Goal: Transaction & Acquisition: Purchase product/service

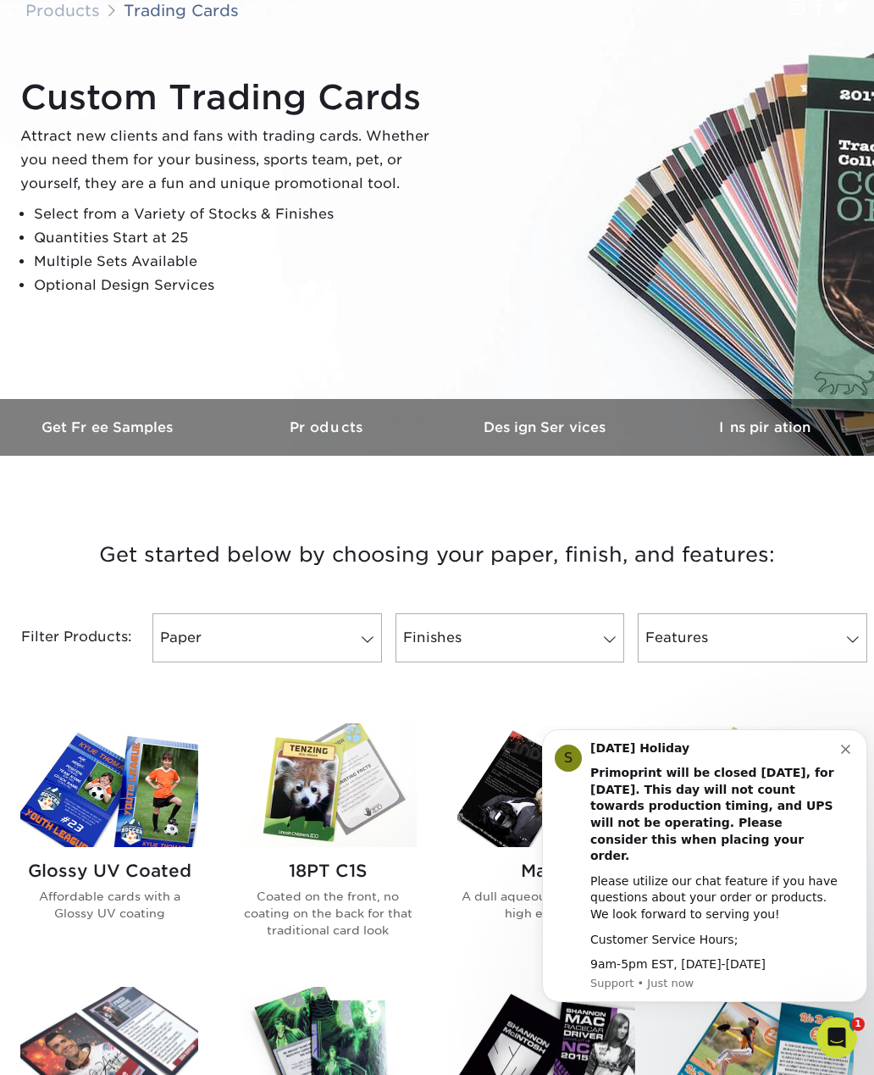
click at [847, 754] on icon "Dismiss notification" at bounding box center [845, 748] width 9 height 9
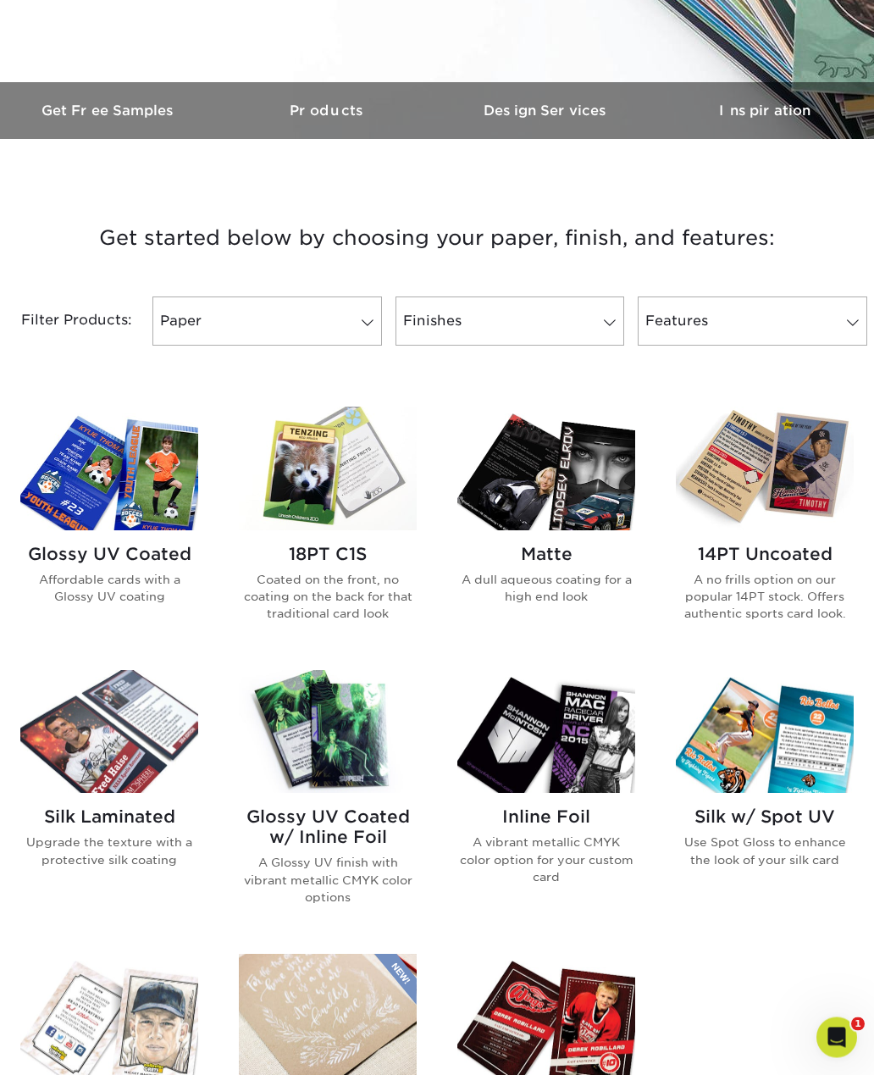
scroll to position [448, 0]
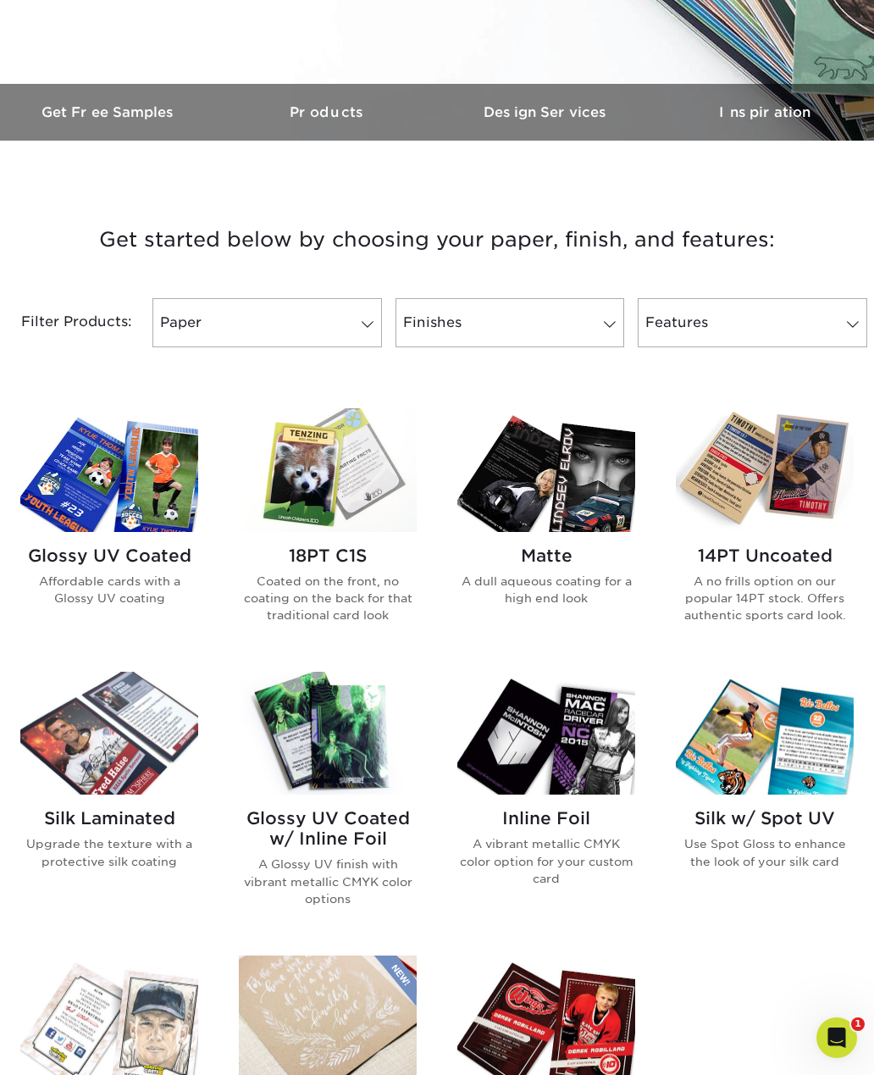
click at [52, 518] on img at bounding box center [109, 470] width 178 height 124
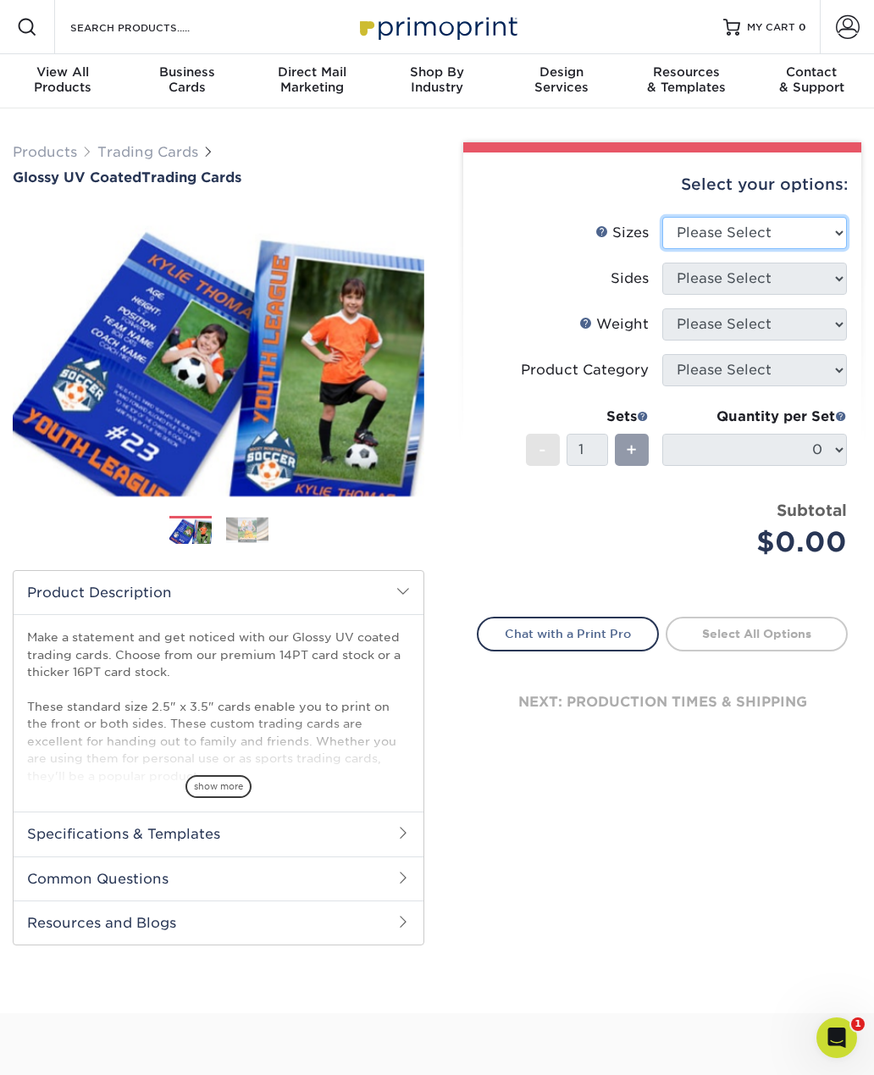
click at [806, 228] on select "Please Select 2.5" x 3.5"" at bounding box center [754, 233] width 185 height 32
select select "2.50x3.50"
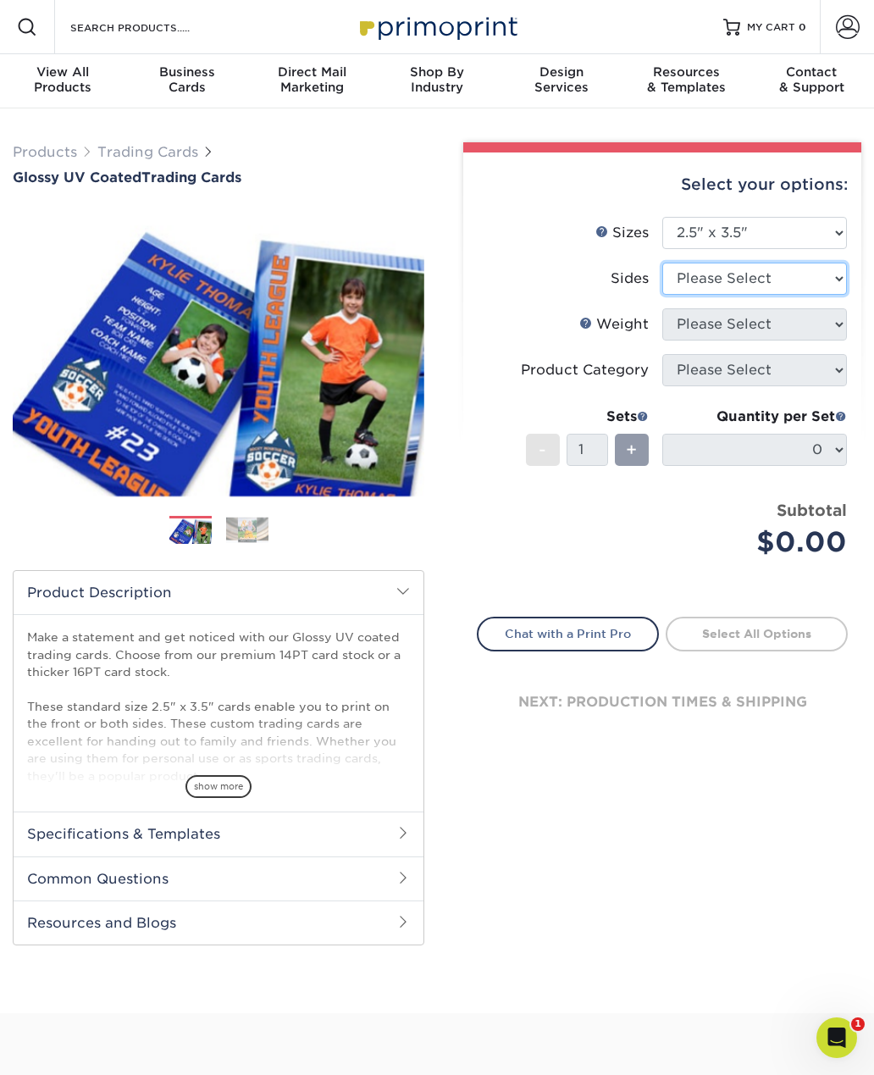
click at [800, 279] on select "Please Select Print Both Sides Print Front Only" at bounding box center [754, 279] width 185 height 32
select select "13abbda7-1d64-4f25-8bb2-c179b224825d"
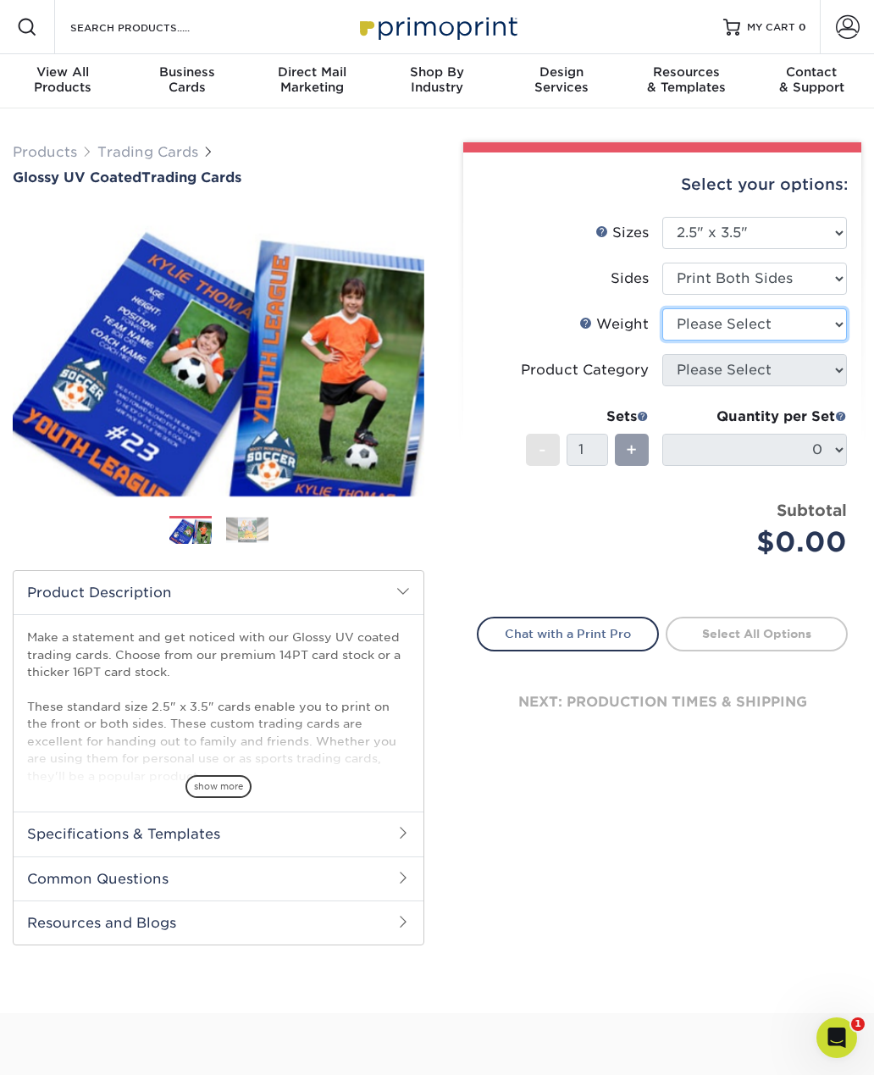
click at [804, 322] on select "Please Select 16PT 14PT 18PT C1S" at bounding box center [754, 324] width 185 height 32
select select "14PT"
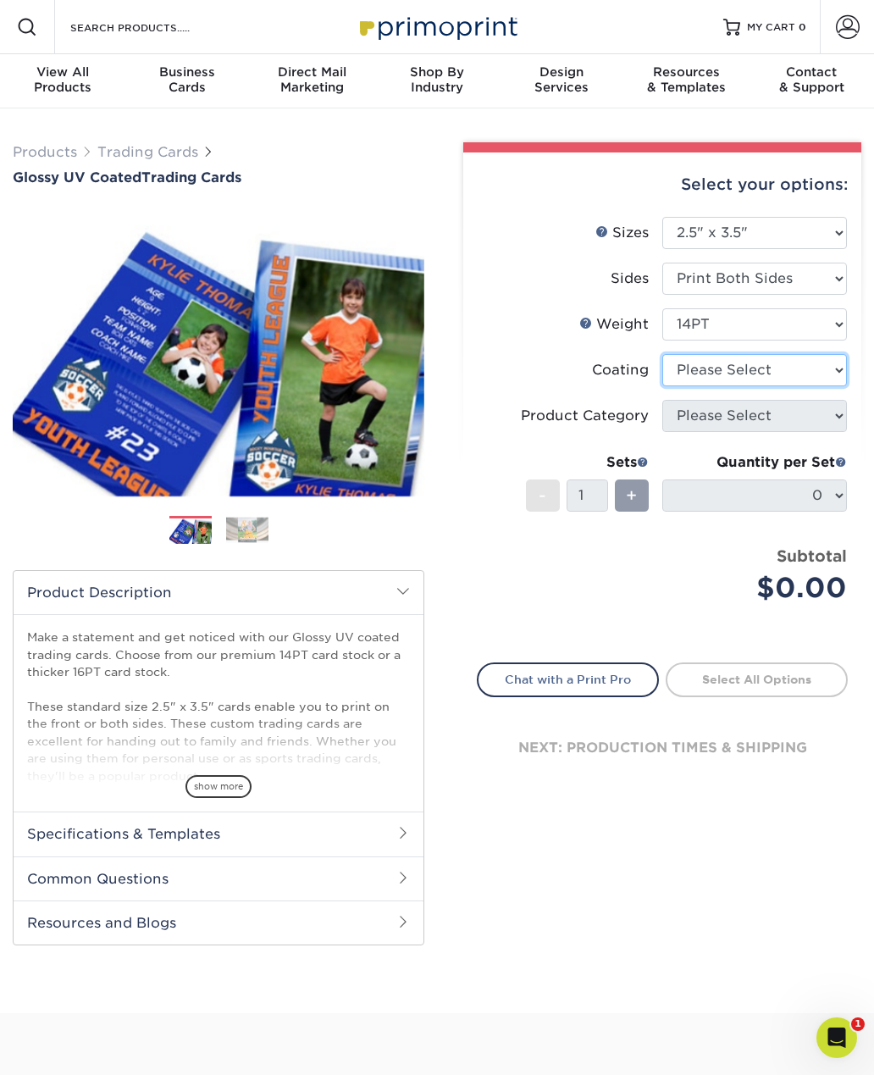
click at [802, 374] on select at bounding box center [754, 370] width 185 height 32
select select "1e8116af-acfc-44b1-83dc-8181aa338834"
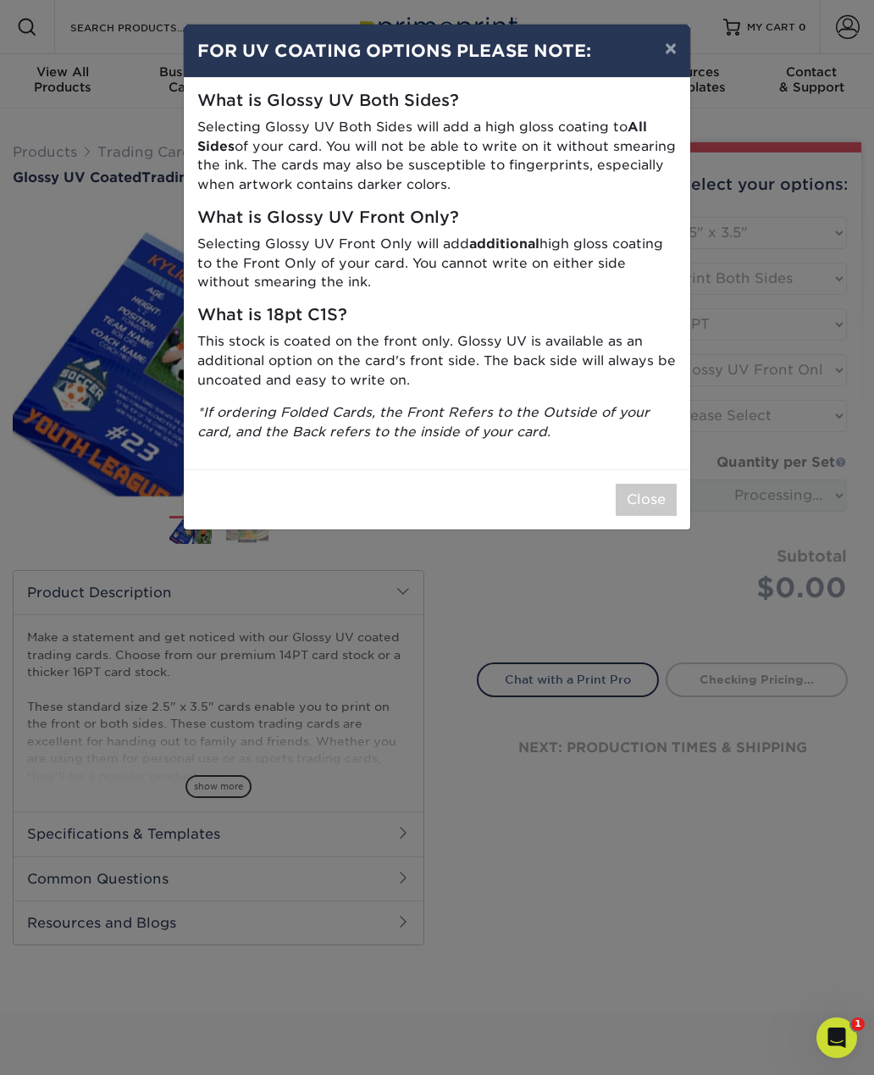
click at [643, 492] on button "Close" at bounding box center [646, 500] width 61 height 32
